Goal: Task Accomplishment & Management: Use online tool/utility

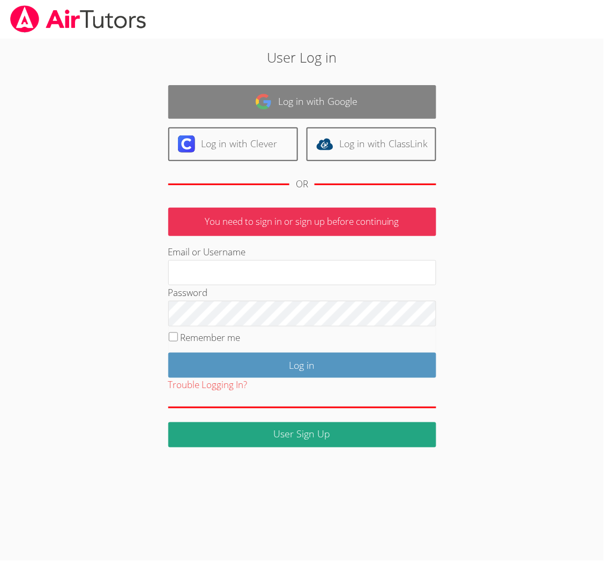
click at [256, 108] on img at bounding box center [263, 101] width 17 height 17
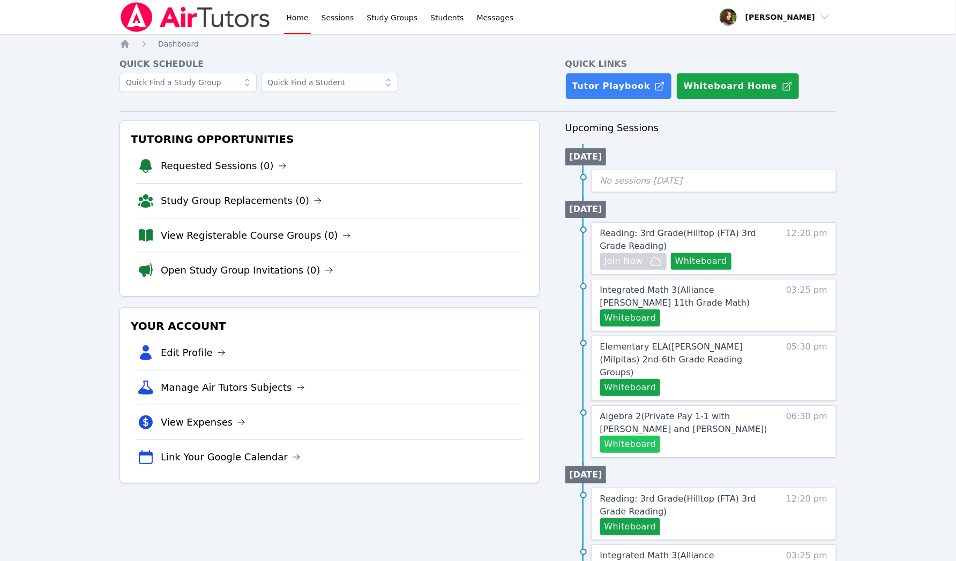
click at [603, 436] on button "Whiteboard" at bounding box center [630, 444] width 61 height 17
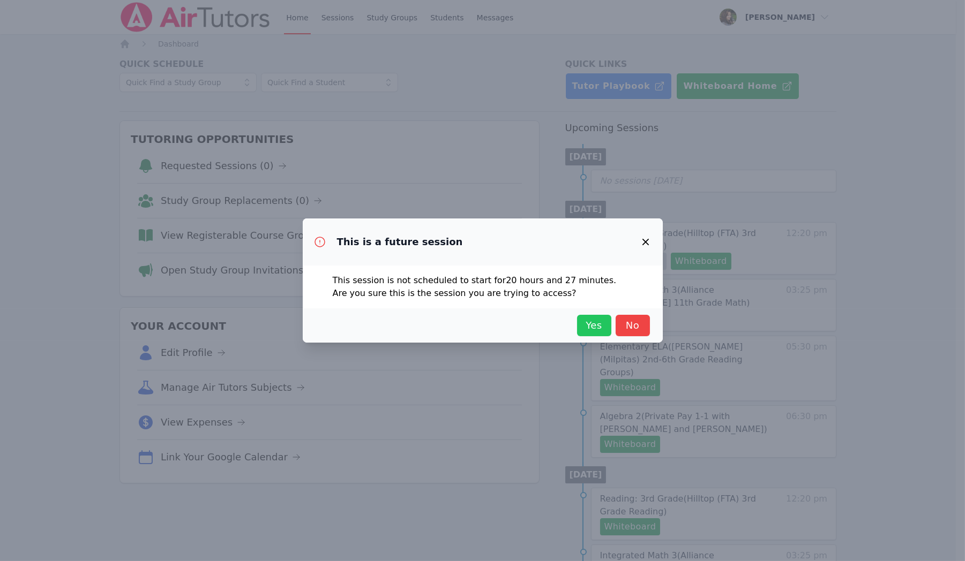
click at [599, 328] on span "Yes" at bounding box center [594, 325] width 24 height 15
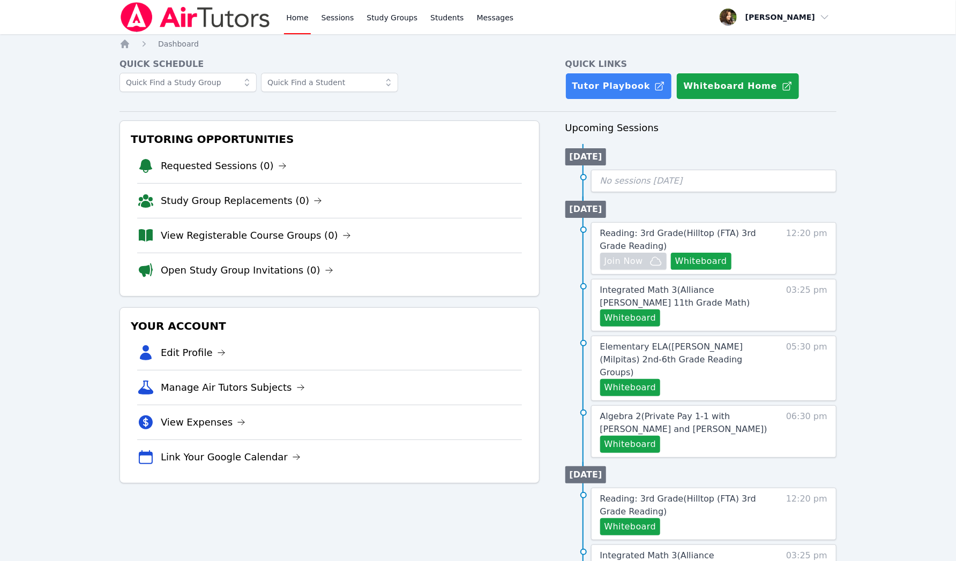
click at [603, 448] on div "[DATE] No sessions [DATE] [DATE] Reading: 3rd Grade ( Hilltop (FTA) 3rd Grade R…" at bounding box center [700, 516] width 271 height 745
click at [603, 441] on div "Algebra 2 ( Private Pay 1-1 with [PERSON_NAME] and [PERSON_NAME] ) Whiteboard 0…" at bounding box center [713, 431] width 245 height 52
click at [603, 436] on button "Whiteboard" at bounding box center [630, 444] width 61 height 17
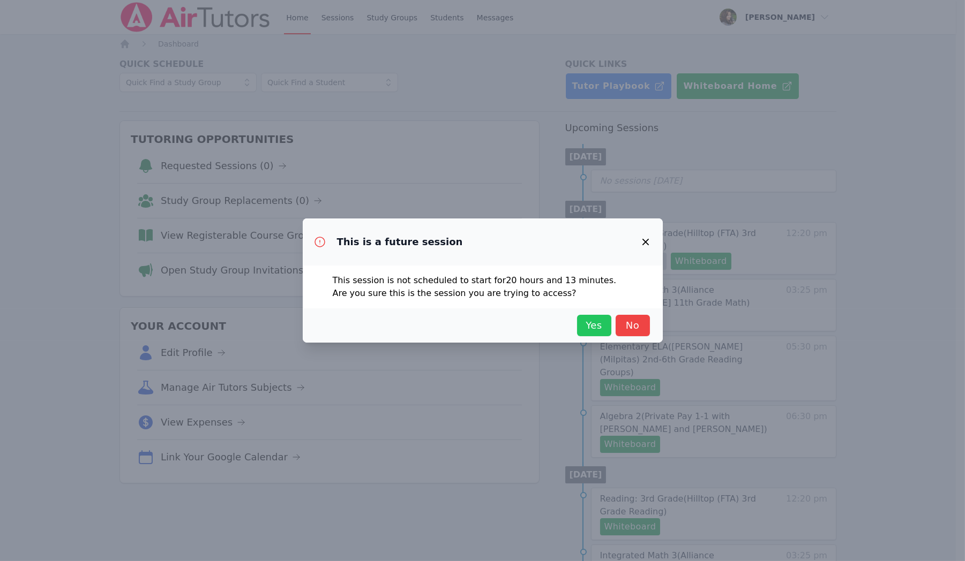
click at [590, 330] on span "Yes" at bounding box center [594, 325] width 24 height 15
